Goal: Transaction & Acquisition: Download file/media

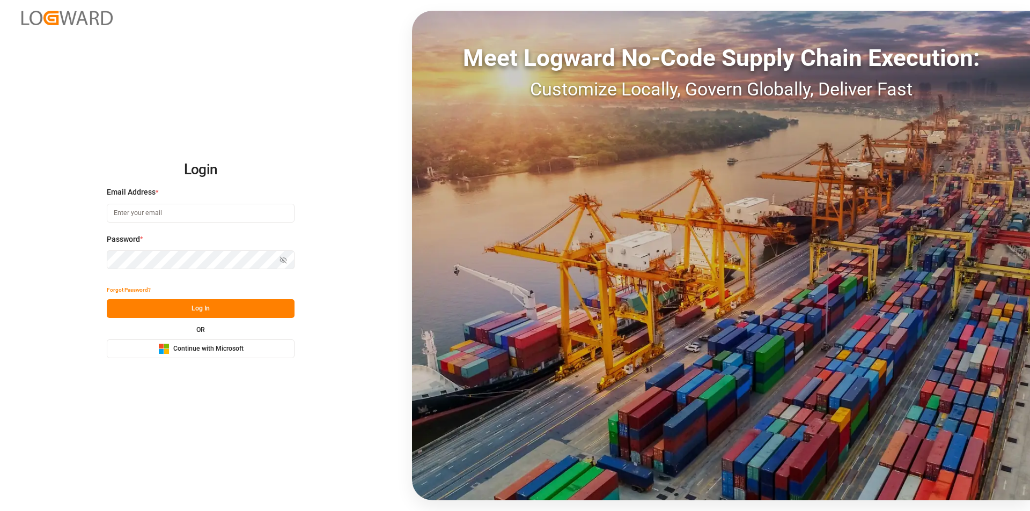
type input "[EMAIL_ADDRESS][PERSON_NAME][DOMAIN_NAME]"
click at [259, 309] on button "Log In" at bounding box center [201, 308] width 188 height 19
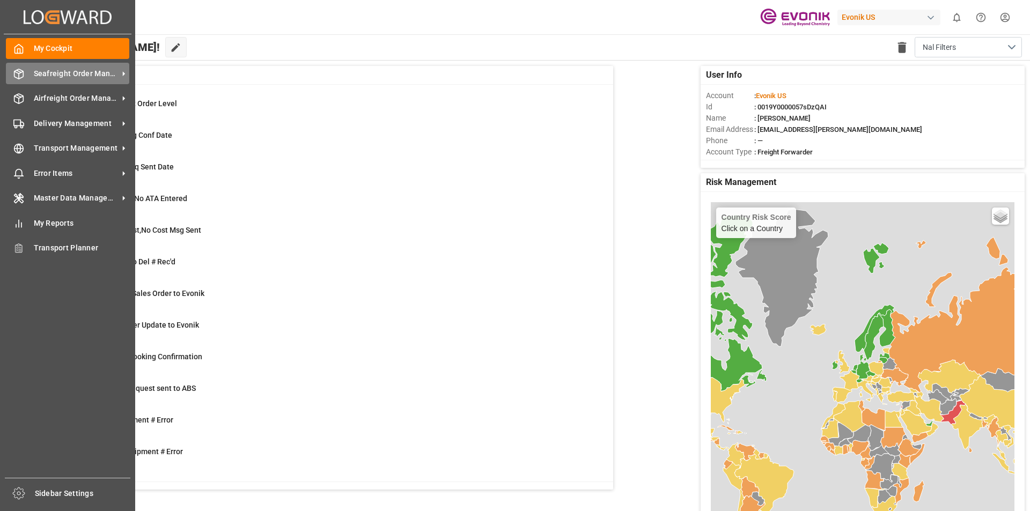
click at [82, 77] on span "Seafreight Order Management" at bounding box center [76, 73] width 85 height 11
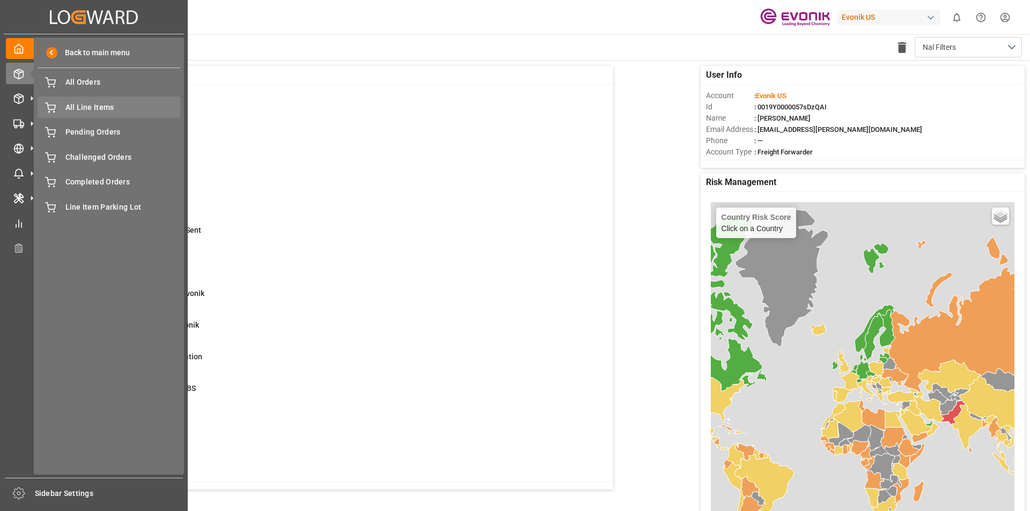
click at [103, 106] on span "All Line Items" at bounding box center [122, 107] width 115 height 11
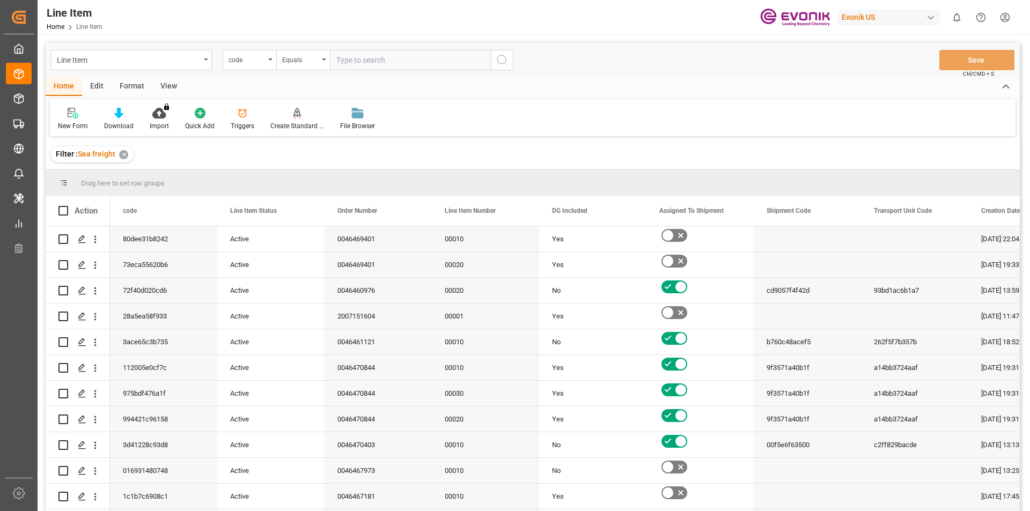
click at [126, 86] on div "Format" at bounding box center [132, 87] width 41 height 18
click at [71, 115] on icon at bounding box center [74, 113] width 10 height 11
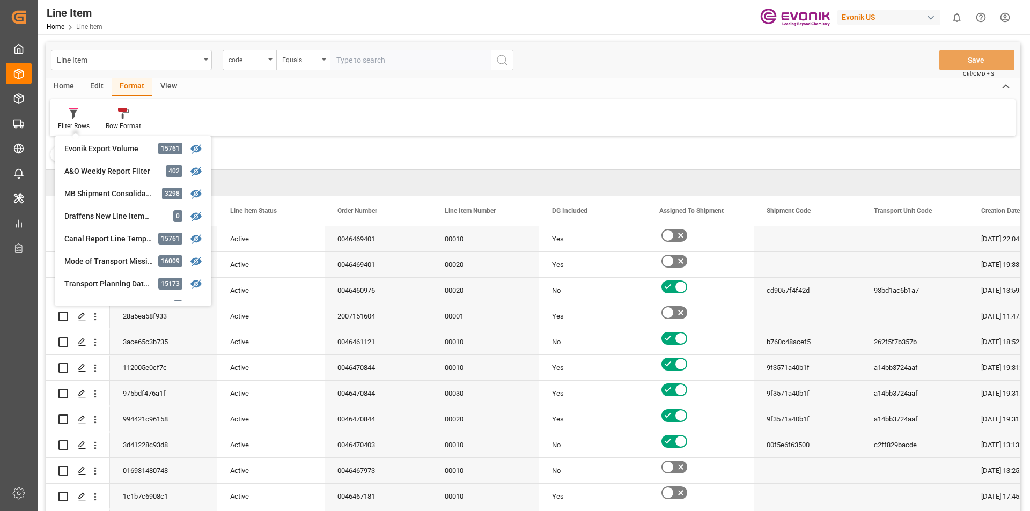
scroll to position [107, 0]
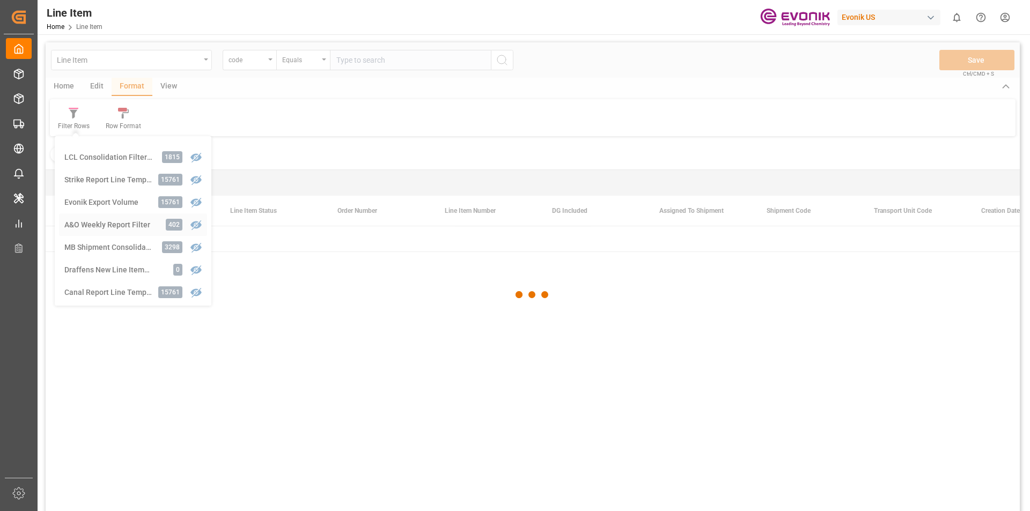
click at [110, 223] on div "Line Item code Equals Save Ctrl/CMD + S Home Edit Format View Filter Rows Produ…" at bounding box center [533, 290] width 974 height 497
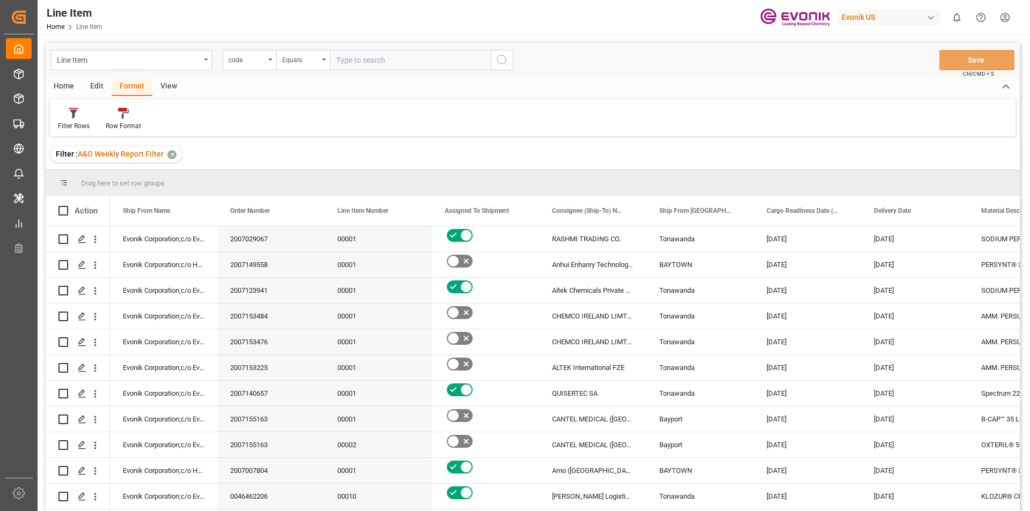
click at [72, 86] on div "Home" at bounding box center [64, 87] width 36 height 18
click at [126, 116] on div at bounding box center [119, 112] width 30 height 11
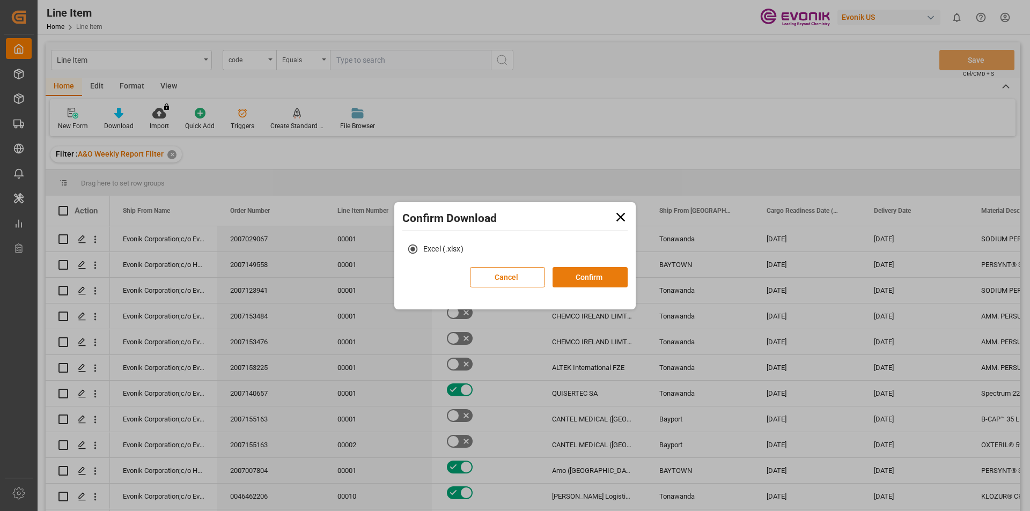
click at [603, 276] on button "Confirm" at bounding box center [590, 277] width 75 height 20
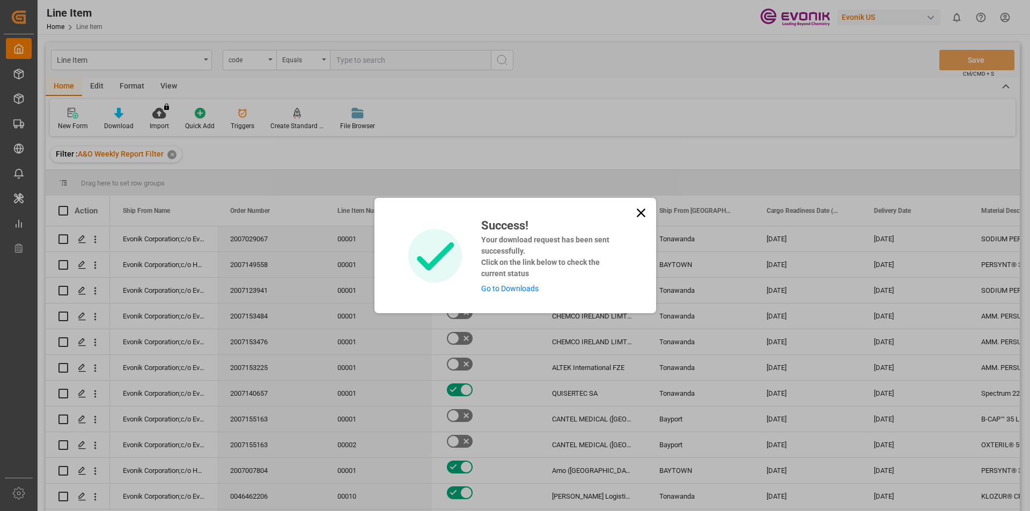
click at [641, 211] on icon at bounding box center [641, 213] width 15 height 15
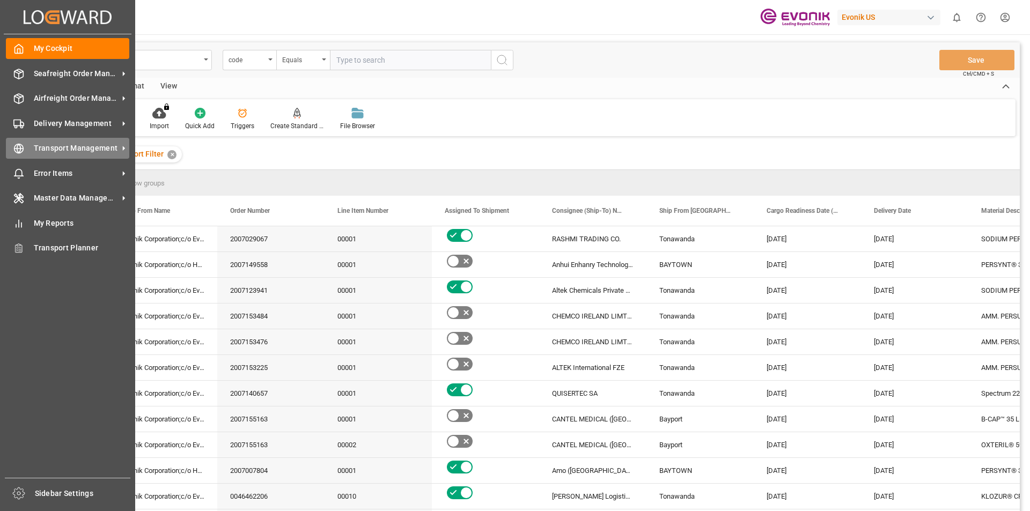
click at [71, 142] on div "Transport Management Transport Management" at bounding box center [67, 148] width 123 height 21
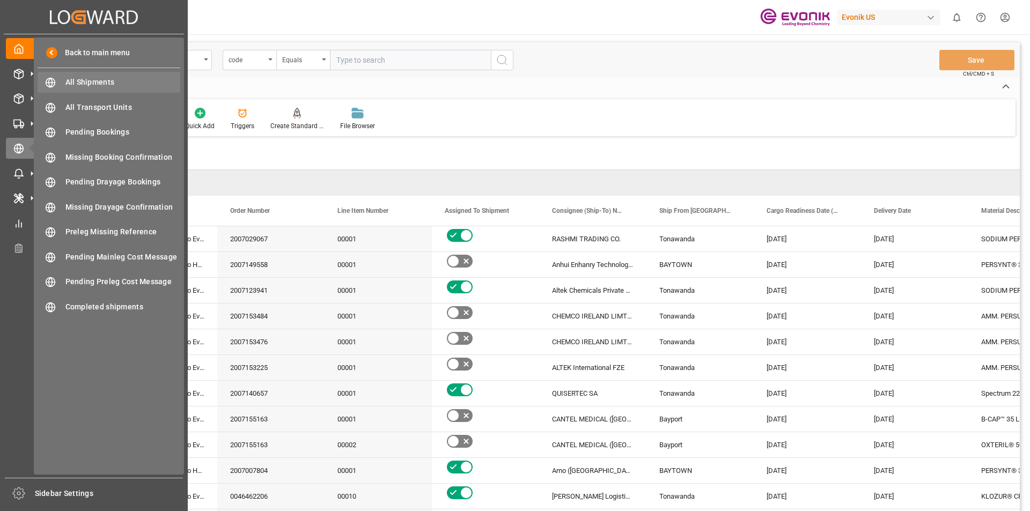
click at [96, 76] on div "All Shipments All Shipments" at bounding box center [109, 82] width 143 height 21
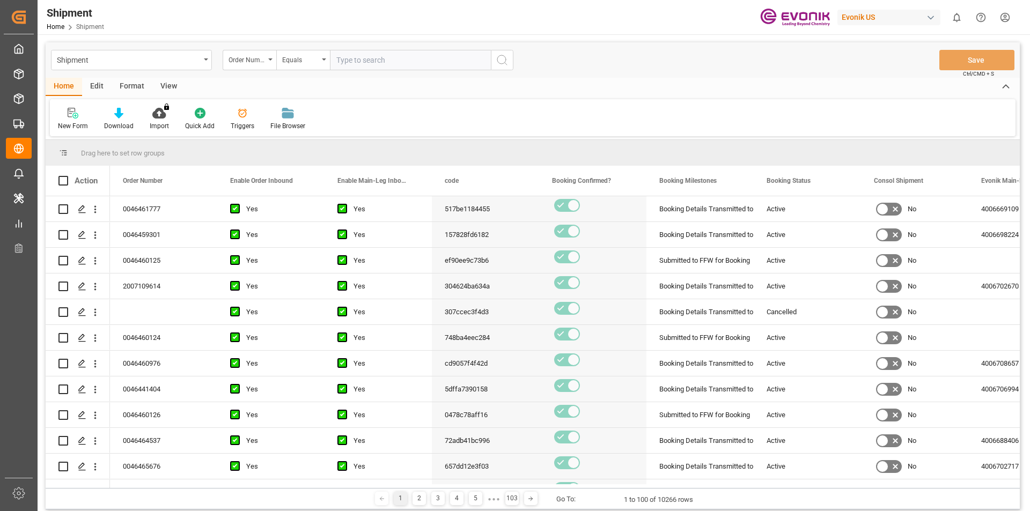
click at [131, 88] on div "Format" at bounding box center [132, 87] width 41 height 18
click at [76, 112] on icon at bounding box center [74, 114] width 8 height 9
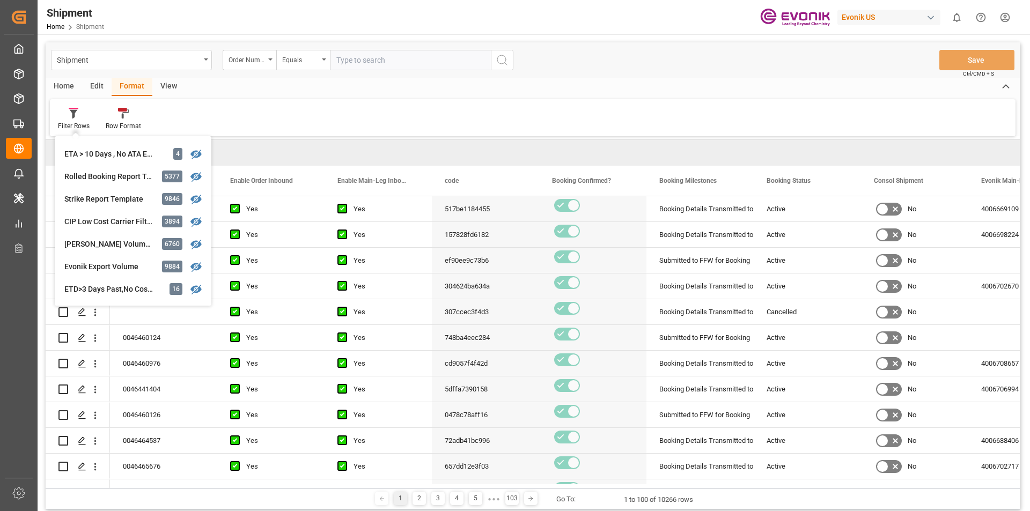
scroll to position [322, 0]
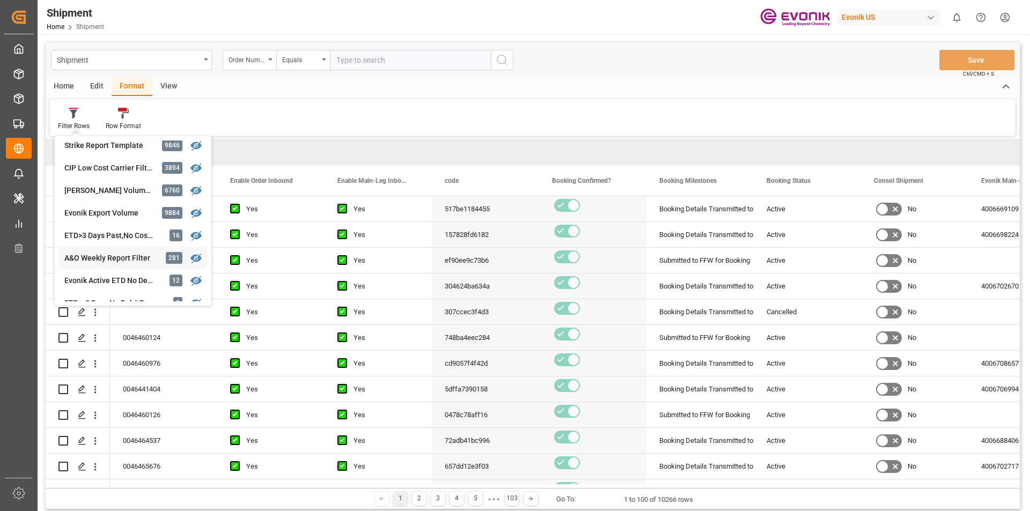
click at [87, 261] on div "Shipment Order Number Equals Save Ctrl/CMD + S Home Edit Format View Filter Row…" at bounding box center [533, 275] width 974 height 467
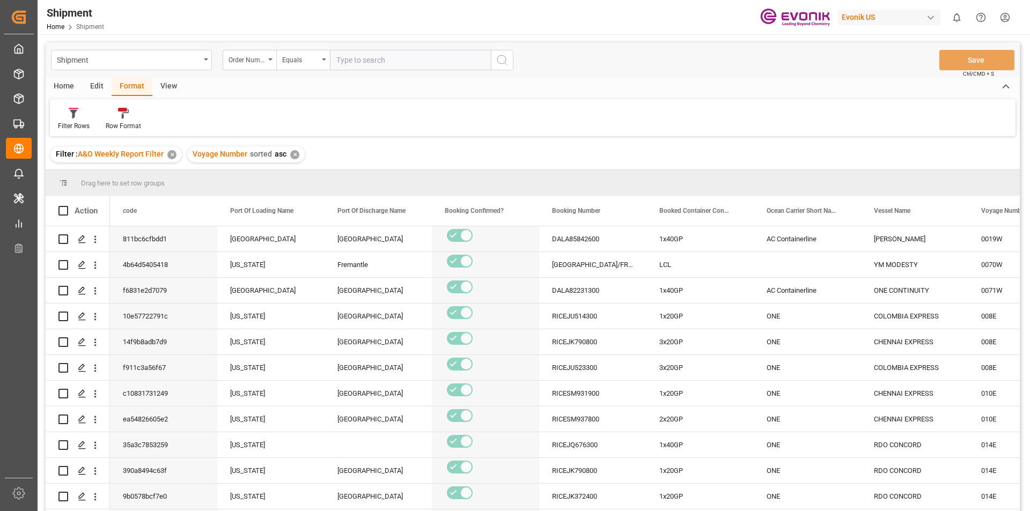
click at [61, 87] on div "Home" at bounding box center [64, 87] width 36 height 18
click at [122, 115] on icon at bounding box center [118, 113] width 9 height 11
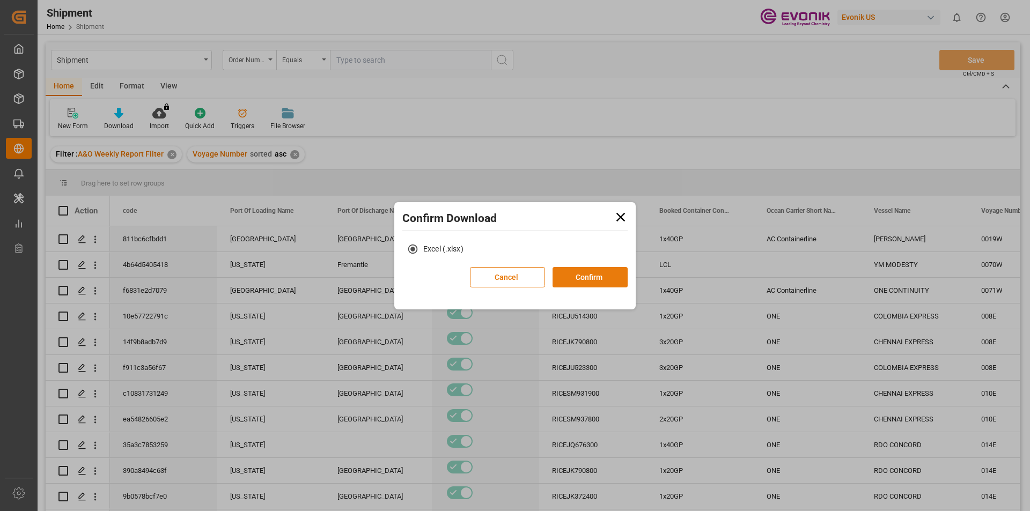
click at [580, 281] on button "Confirm" at bounding box center [590, 277] width 75 height 20
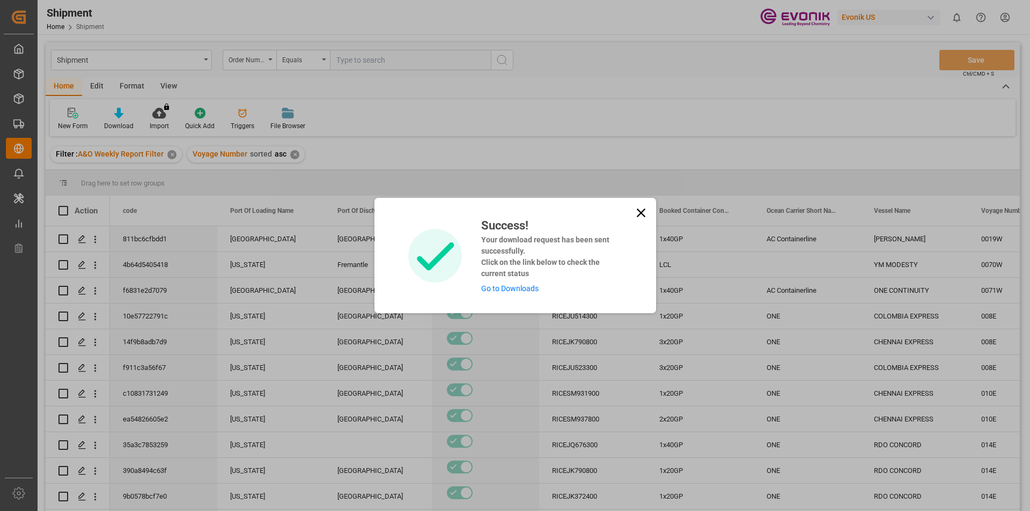
click at [528, 291] on link "Go to Downloads" at bounding box center [509, 288] width 57 height 9
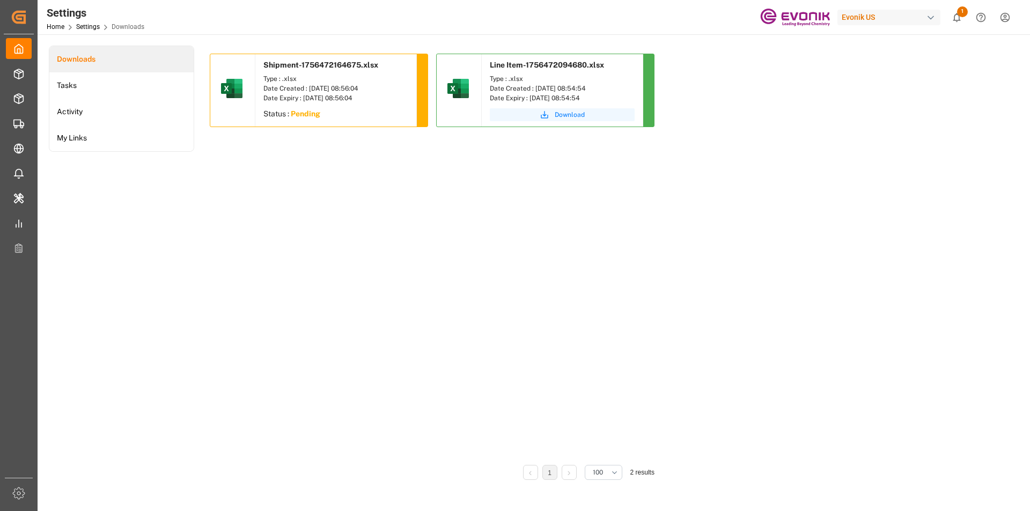
click at [571, 114] on span "Download" at bounding box center [570, 115] width 30 height 10
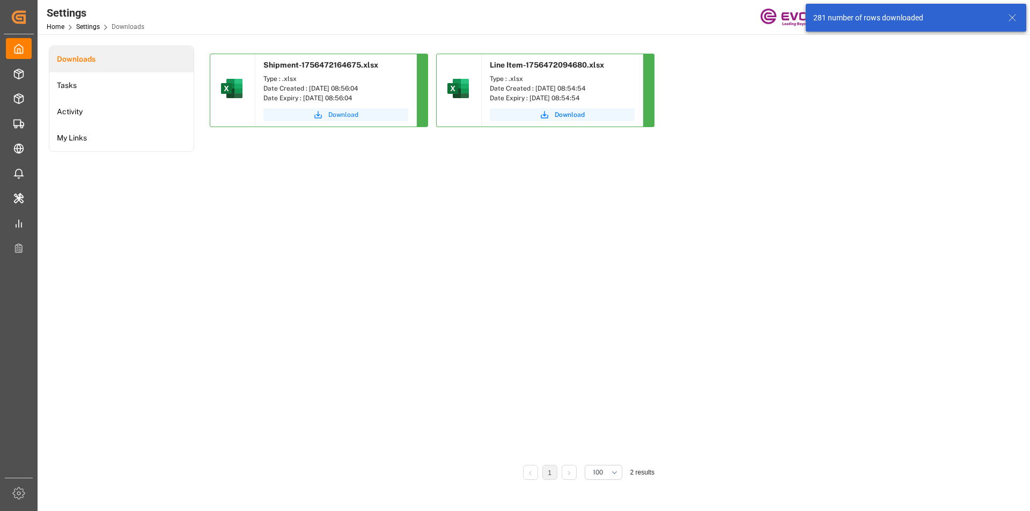
click at [335, 118] on span "Download" at bounding box center [343, 115] width 30 height 10
